Goal: Information Seeking & Learning: Understand process/instructions

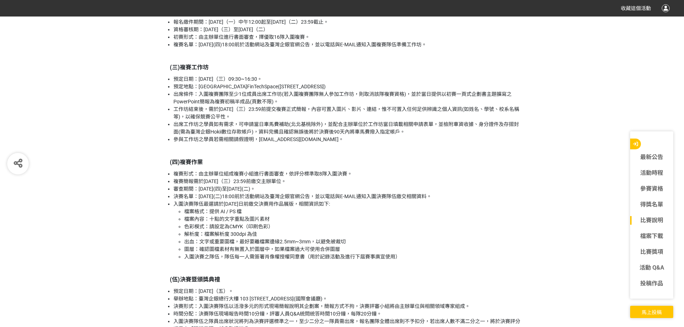
scroll to position [1292, 0]
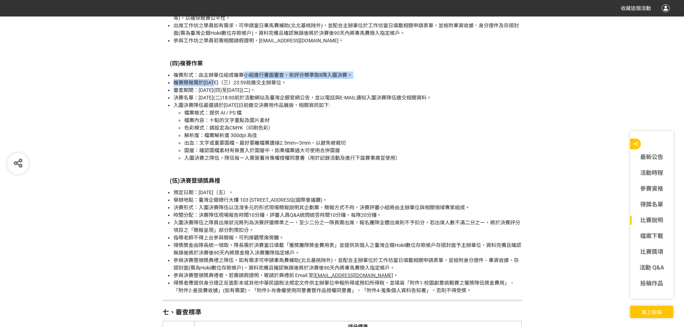
drag, startPoint x: 215, startPoint y: 86, endPoint x: 241, endPoint y: 84, distance: 25.9
click at [241, 84] on ul "複賽形式：由主辦單位組成複賽小組進行書面審查，依評分標準取8隊入圍決賽。 複賽簡報需於114年 11月19日（三）23:59前繳交主辦單位。 審查期間：114…" at bounding box center [342, 116] width 359 height 90
click at [248, 86] on li "複賽簡報需於[DATE]（三）23:59前繳交主辦單位。" at bounding box center [347, 83] width 348 height 8
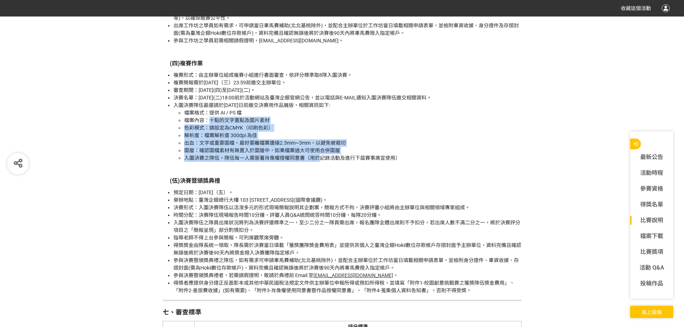
drag, startPoint x: 209, startPoint y: 128, endPoint x: 322, endPoint y: 163, distance: 117.9
click at [322, 162] on ul "檔案格式：提供 AI / PS 檔 檔案內容：十點的文字重點及圖片素材 色彩模式：請設定為CMYK（印刷色彩） 解析度：檔案解析度 300dpi 為佳 出血：…" at bounding box center [347, 135] width 348 height 53
click at [322, 162] on li "入圍決賽之隊伍，隊伍每一人需簽署肖像權授權同意書（用於記錄活動及進行下屆賽事廣宣使用）" at bounding box center [352, 158] width 337 height 8
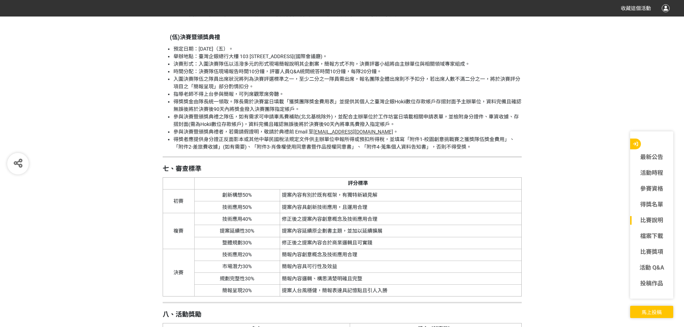
scroll to position [1579, 0]
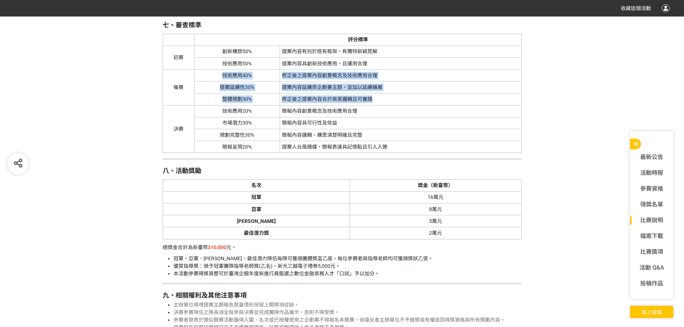
drag, startPoint x: 223, startPoint y: 84, endPoint x: 373, endPoint y: 104, distance: 151.0
click at [373, 104] on tbody "初賽 創新構想50% 提案內容有別於既有框架，有獨特新穎見解 技術應用50% 提案內容具創新技術應用，且運用合理 複賽 技術應用40% 修正後之提案內容創意概…" at bounding box center [342, 99] width 358 height 107
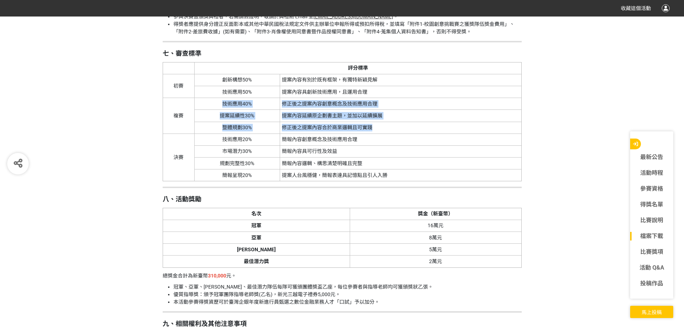
scroll to position [1543, 0]
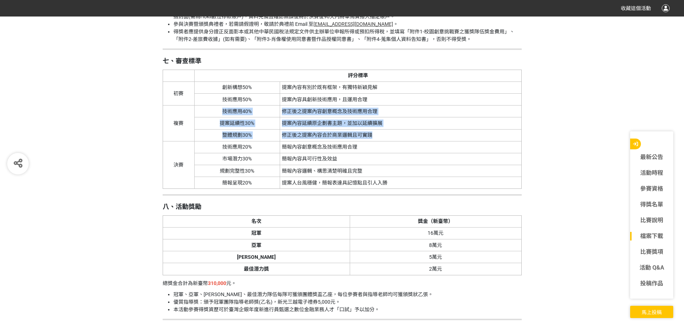
copy tbody "技術應用40% 修正後之提案內容創意概念及技術應用合理 提案延續性30% 提案內容延續原企劃書主題，並加以延續擴展 整體規劃30% 修正後之提案內容合於商業邏…"
